Goal: Information Seeking & Learning: Learn about a topic

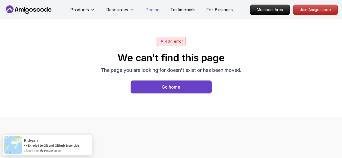
click at [154, 11] on p "Pricing" at bounding box center [152, 9] width 14 height 6
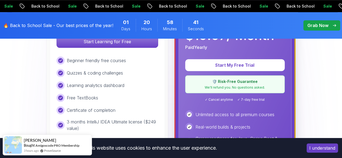
scroll to position [216, 0]
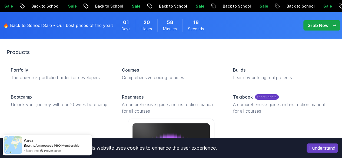
scroll to position [27, 0]
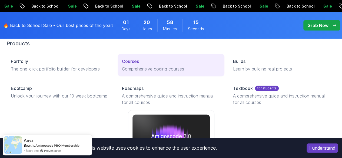
click at [117, 73] on link "Courses Comprehensive coding courses" at bounding box center [170, 65] width 107 height 23
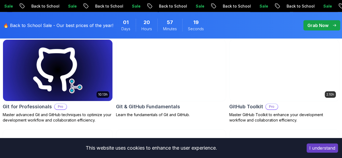
scroll to position [675, 0]
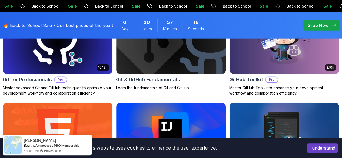
click at [328, 149] on button "I understand" at bounding box center [321, 147] width 31 height 9
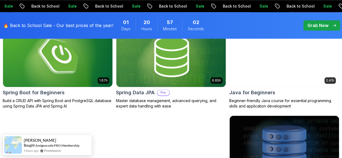
scroll to position [216, 0]
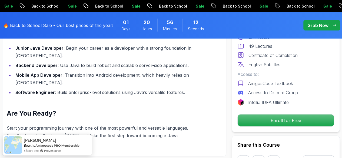
scroll to position [702, 0]
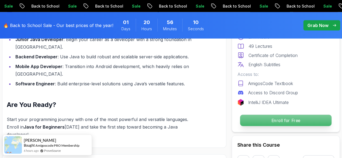
click at [253, 122] on p "Enroll for Free" at bounding box center [285, 120] width 91 height 11
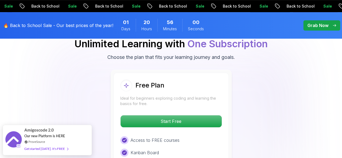
scroll to position [1148, 0]
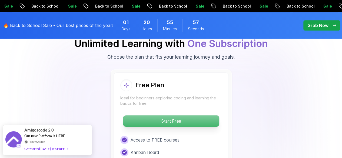
click at [170, 115] on p "Start Free" at bounding box center [171, 120] width 96 height 11
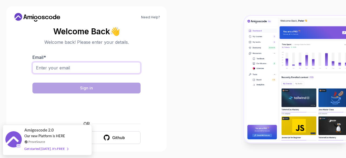
click at [99, 68] on input "Email *" at bounding box center [86, 67] width 108 height 11
type input "sidlearning15@gmail.com"
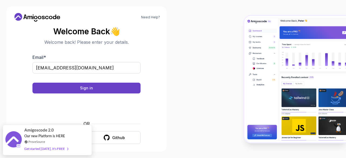
scroll to position [4, 0]
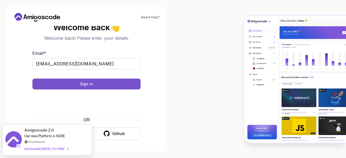
click at [84, 82] on div "Sign in" at bounding box center [86, 83] width 13 height 5
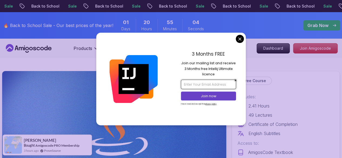
click at [200, 85] on input "email" at bounding box center [208, 84] width 55 height 9
type input "[EMAIL_ADDRESS][DOMAIN_NAME]"
click at [199, 95] on p "Join now" at bounding box center [208, 96] width 45 height 5
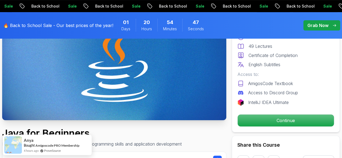
scroll to position [108, 0]
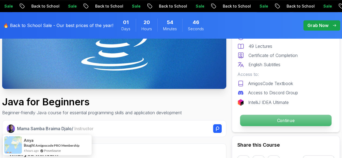
click at [246, 116] on p "Continue" at bounding box center [285, 120] width 91 height 11
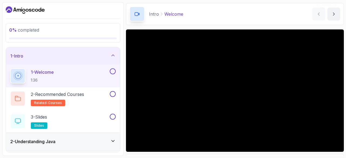
scroll to position [27, 0]
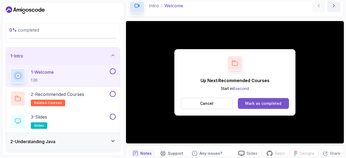
click at [252, 101] on div "Mark as completed" at bounding box center [263, 103] width 36 height 5
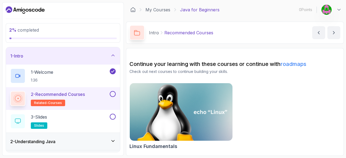
click at [176, 102] on img at bounding box center [181, 112] width 108 height 60
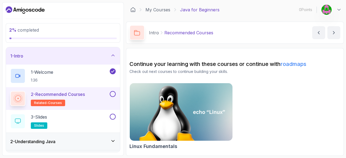
click at [292, 65] on link "roadmaps" at bounding box center [293, 64] width 26 height 6
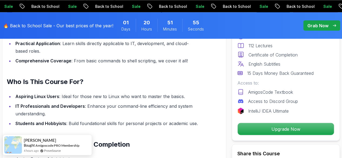
scroll to position [513, 0]
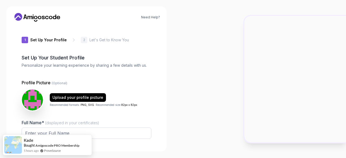
type input "silentwolf46c5a"
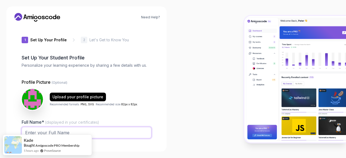
click at [102, 131] on input "Full Name* (displayed in your certificates)" at bounding box center [87, 132] width 130 height 11
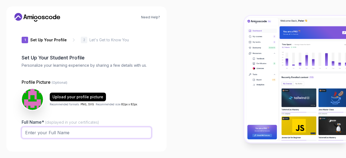
type input "Siddharth Naini"
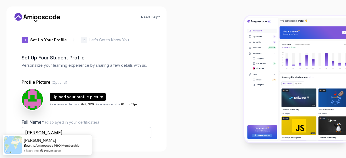
click at [188, 86] on div at bounding box center [259, 79] width 173 height 158
click at [180, 78] on div at bounding box center [259, 79] width 173 height 158
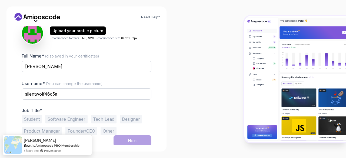
scroll to position [67, 0]
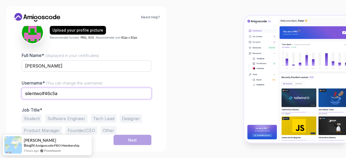
click at [70, 93] on input "silentwolf46c5a" at bounding box center [87, 93] width 130 height 11
type input "silentwolf15"
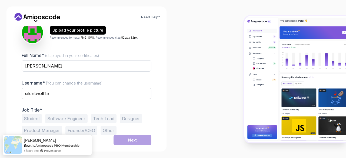
click at [162, 88] on div "Need Help? 1 Set Up Your Profile 1 Set Up Your Profile 2 Let's Get to Know You …" at bounding box center [86, 78] width 160 height 145
click at [33, 117] on button "Student" at bounding box center [32, 118] width 20 height 9
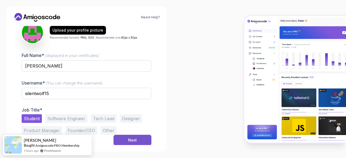
click at [137, 139] on button "Next" at bounding box center [132, 140] width 38 height 11
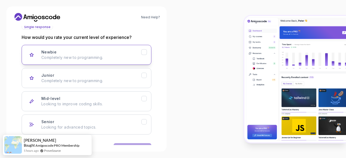
click at [143, 52] on icon "Newbie" at bounding box center [144, 52] width 5 height 5
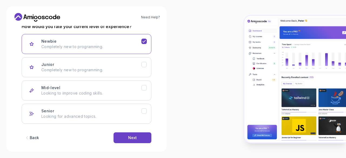
scroll to position [83, 0]
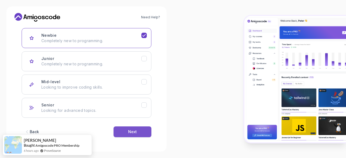
click at [127, 132] on button "Next" at bounding box center [132, 131] width 38 height 11
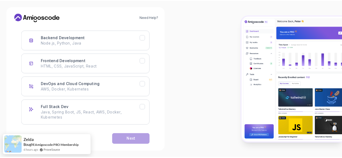
scroll to position [89, 0]
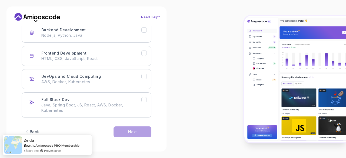
click at [150, 16] on link "Need Help?" at bounding box center [150, 17] width 19 height 4
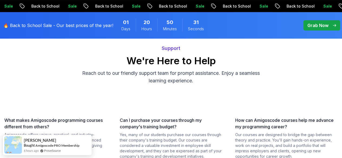
scroll to position [27, 0]
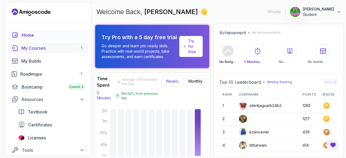
click at [40, 49] on div "My Courses 1" at bounding box center [52, 48] width 63 height 6
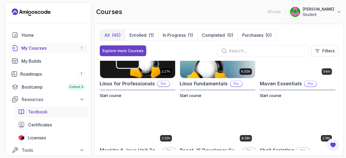
scroll to position [702, 0]
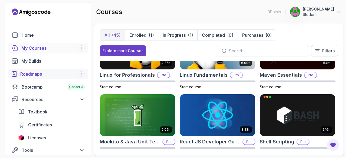
click at [34, 73] on div "Roadmaps 7" at bounding box center [52, 74] width 64 height 6
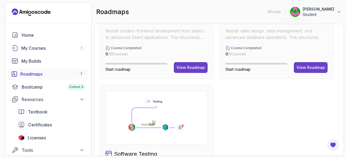
scroll to position [414, 0]
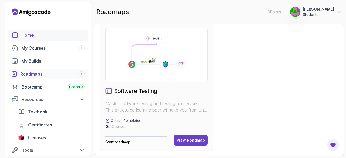
click at [30, 36] on div "Home" at bounding box center [53, 35] width 63 height 6
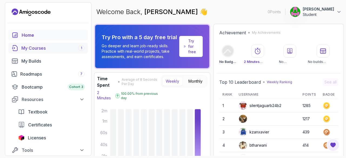
click at [32, 48] on div "My Courses 1" at bounding box center [52, 48] width 63 height 6
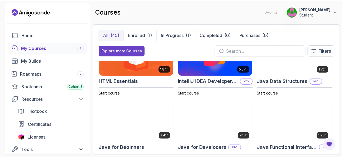
scroll to position [297, 0]
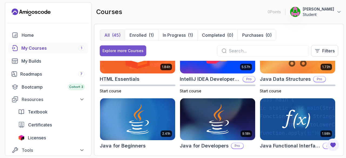
click at [112, 50] on div "Explore more Courses" at bounding box center [122, 50] width 41 height 5
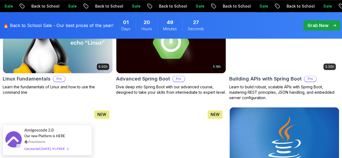
scroll to position [216, 0]
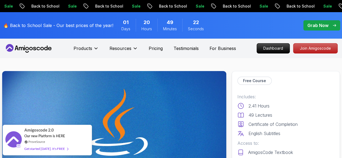
scroll to position [81, 0]
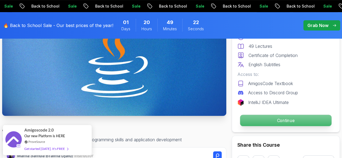
click at [253, 121] on p "Continue" at bounding box center [285, 120] width 91 height 11
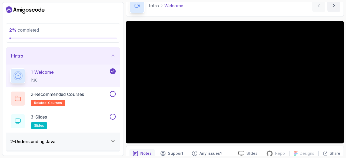
scroll to position [52, 0]
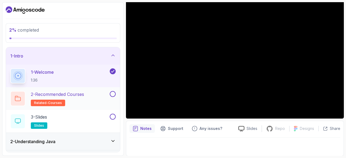
click at [53, 101] on span "related-courses" at bounding box center [48, 103] width 28 height 4
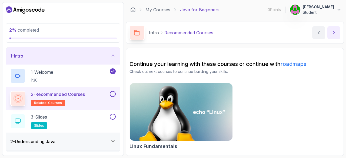
click at [336, 32] on icon "next content" at bounding box center [333, 32] width 5 height 5
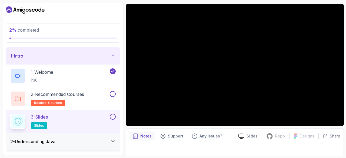
scroll to position [52, 0]
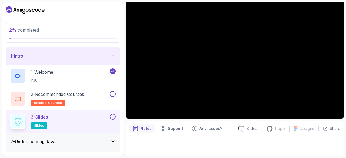
click at [113, 115] on button at bounding box center [113, 117] width 6 height 6
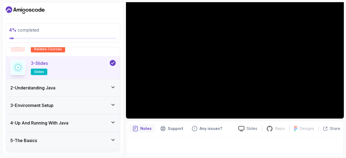
scroll to position [54, 0]
click at [83, 87] on div "2 - Understanding Java" at bounding box center [62, 87] width 105 height 6
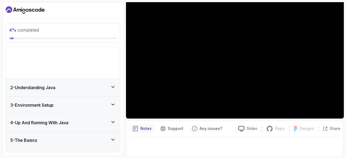
scroll to position [16, 0]
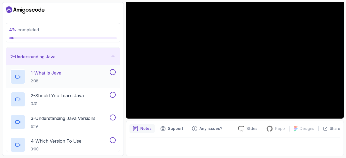
click at [78, 76] on div "1 - What Is Java 2:38" at bounding box center [59, 76] width 98 height 15
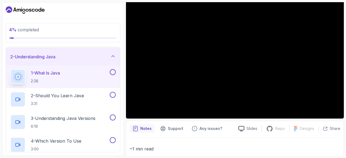
scroll to position [25, 0]
